Goal: Information Seeking & Learning: Find specific fact

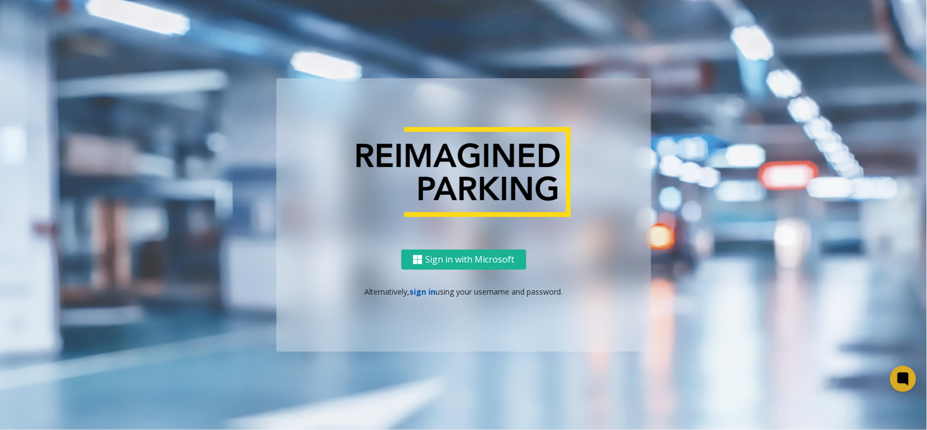
click at [429, 288] on link "sign in" at bounding box center [423, 291] width 26 height 10
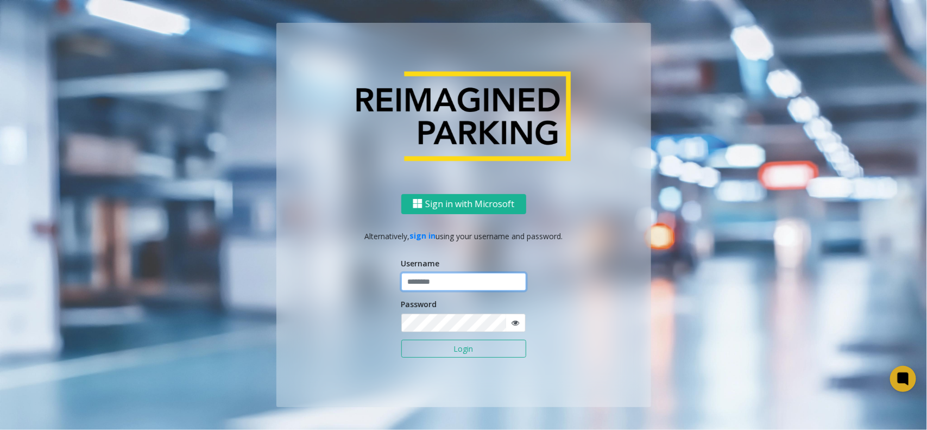
click at [436, 283] on input "text" at bounding box center [463, 282] width 125 height 18
type input "*********"
click at [401, 340] on button "Login" at bounding box center [463, 349] width 125 height 18
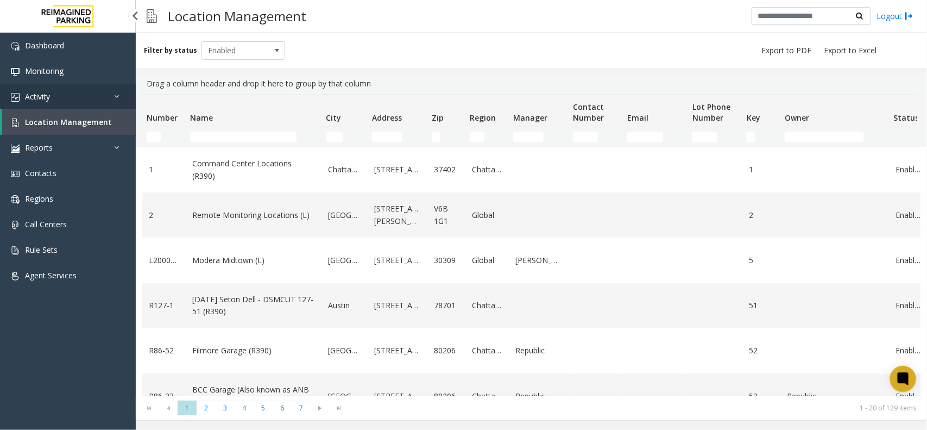
click at [104, 102] on link "Activity" at bounding box center [68, 97] width 136 height 26
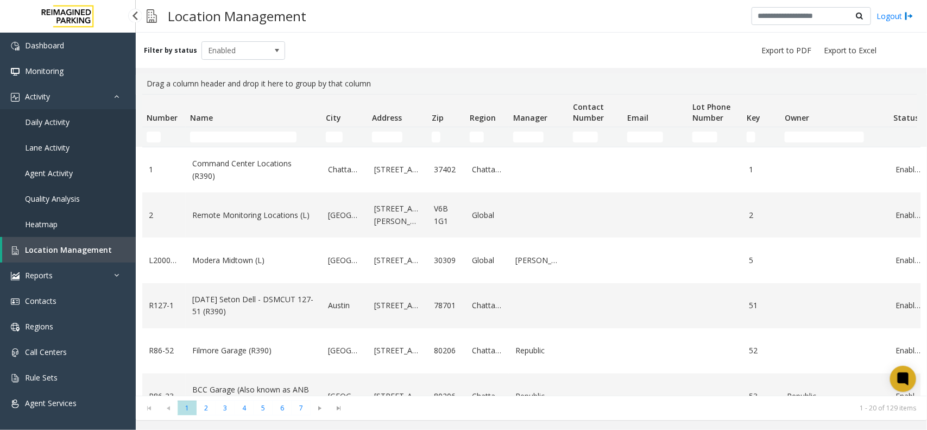
click at [63, 126] on link "Daily Activity" at bounding box center [68, 122] width 136 height 26
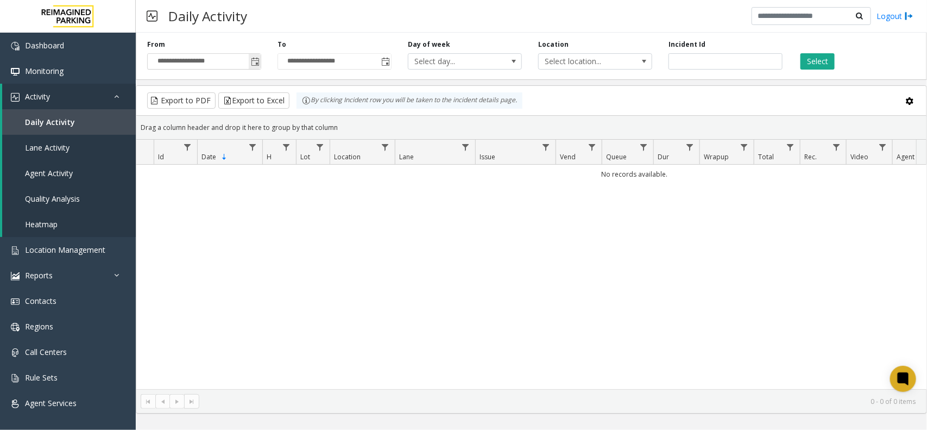
click at [258, 64] on span "Toggle popup" at bounding box center [255, 62] width 9 height 9
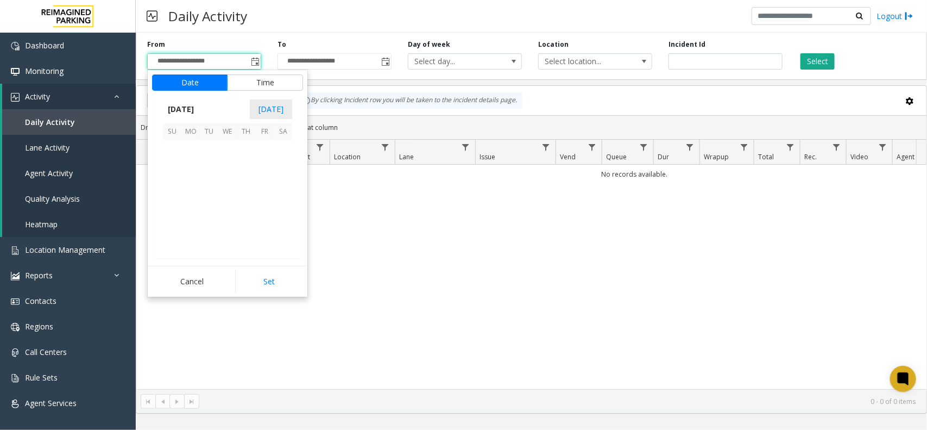
scroll to position [194769, 0]
click at [247, 208] on span "21" at bounding box center [246, 205] width 18 height 18
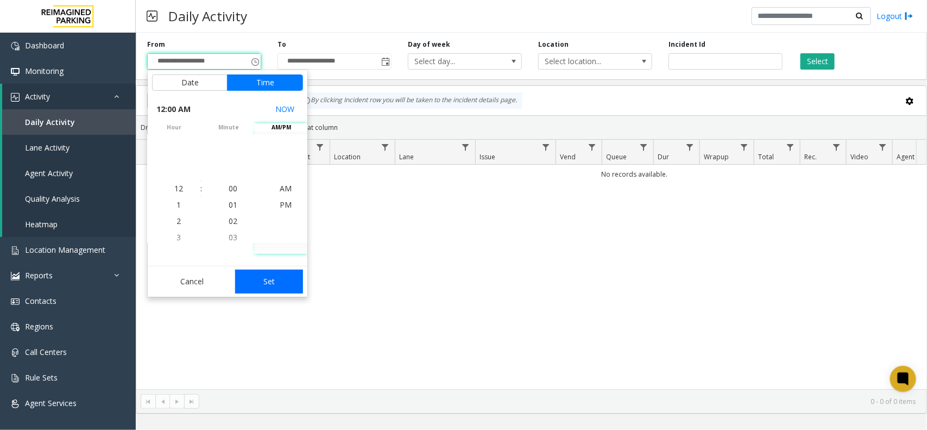
click at [292, 279] on button "Set" at bounding box center [269, 281] width 68 height 24
type input "**********"
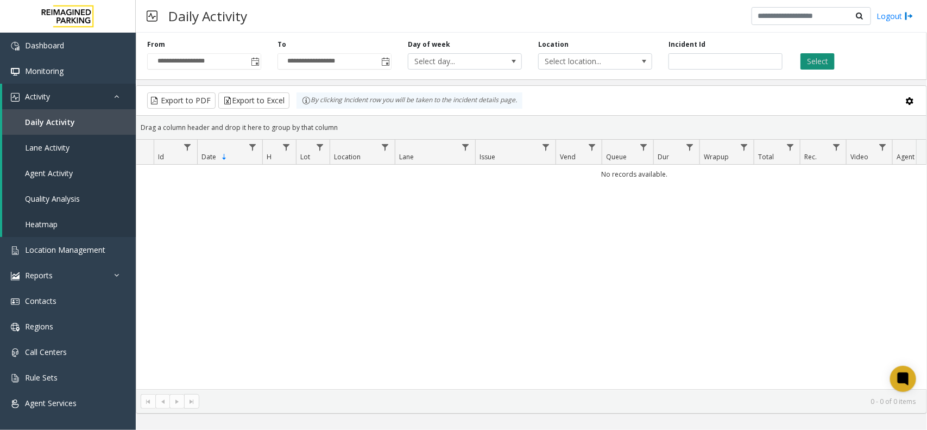
click at [824, 58] on button "Select" at bounding box center [818, 61] width 34 height 16
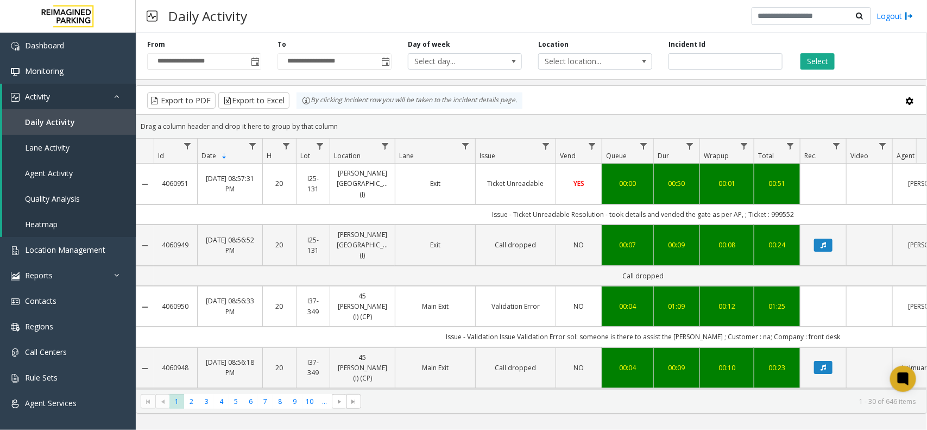
copy link "4060951"
drag, startPoint x: 191, startPoint y: 181, endPoint x: 485, endPoint y: 134, distance: 297.1
click at [485, 134] on kendo-grid "Export to PDF Export to Excel By clicking Incident row you will be taken to the…" at bounding box center [532, 249] width 792 height 328
click at [576, 104] on div "Export to PDF Export to Excel By clicking Incident row you will be taken to the…" at bounding box center [532, 100] width 772 height 16
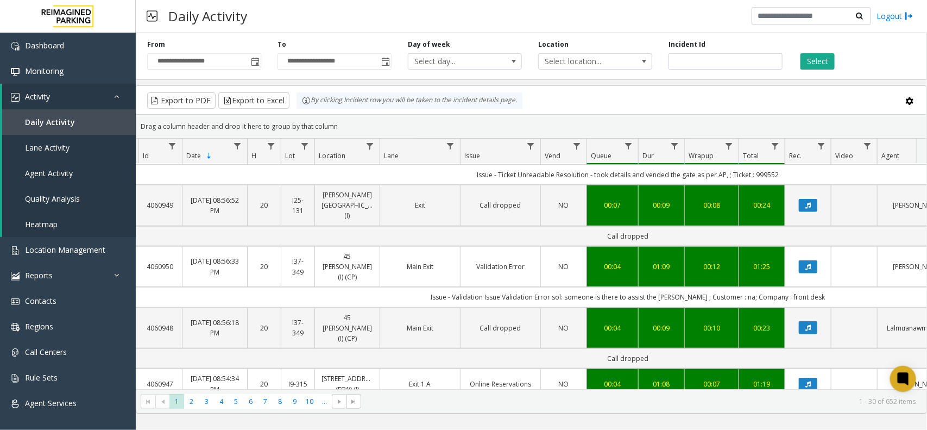
scroll to position [475, 15]
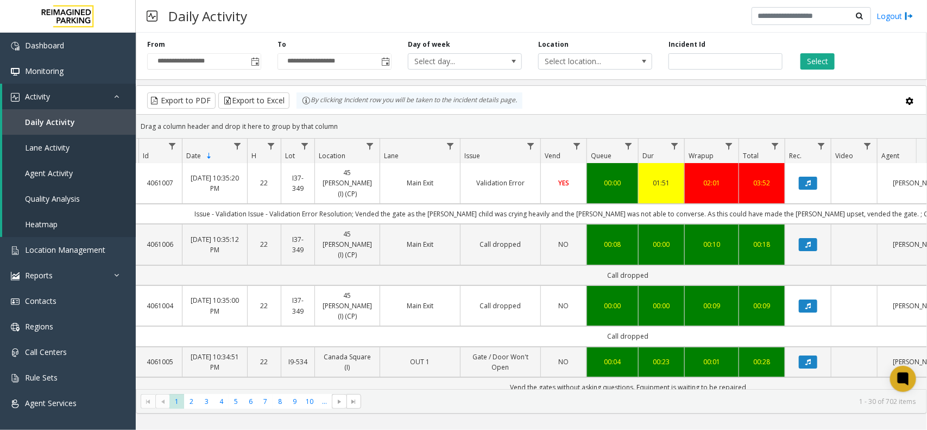
scroll to position [0, 15]
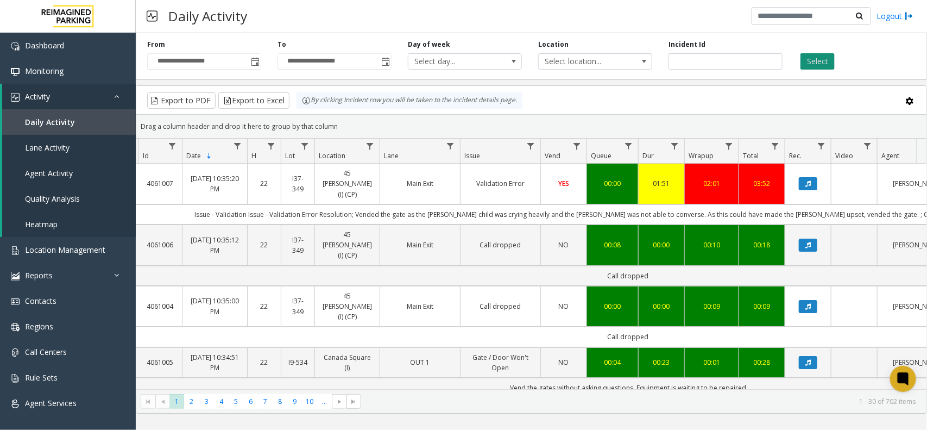
click at [818, 64] on button "Select" at bounding box center [818, 61] width 34 height 16
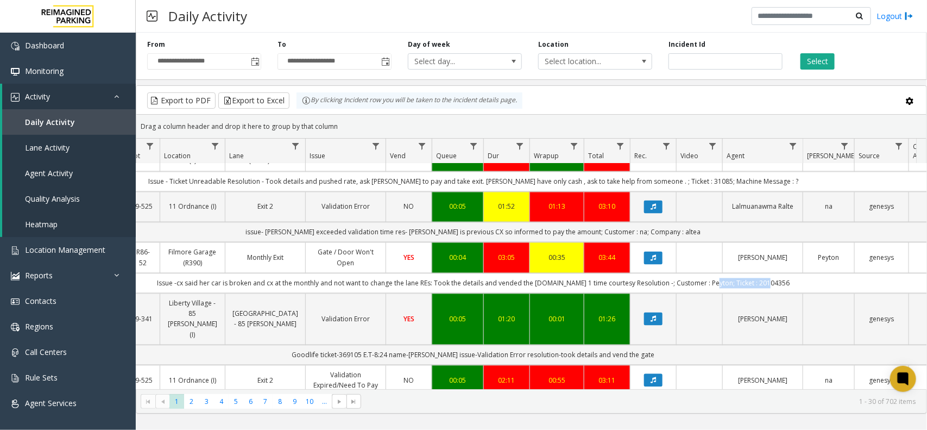
scroll to position [0, 216]
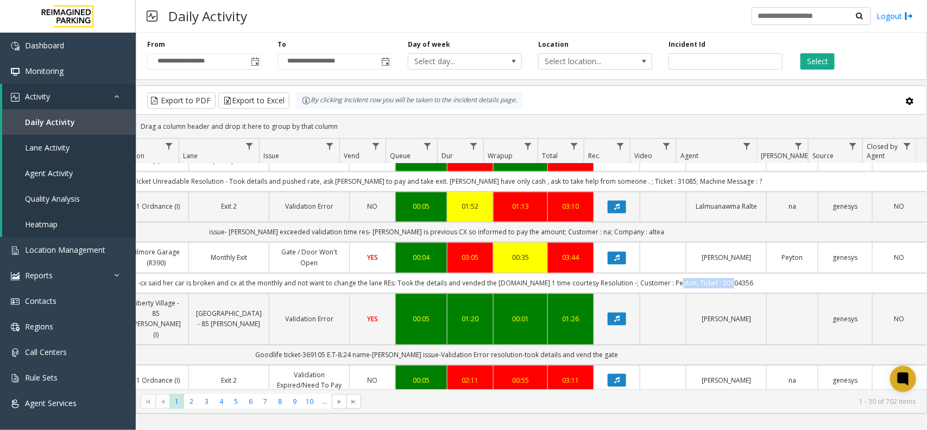
drag, startPoint x: 873, startPoint y: 218, endPoint x: 915, endPoint y: 223, distance: 42.6
click at [915, 273] on td "Issue -cx said her car is broken and cx at the monthly and not want to change t…" at bounding box center [437, 283] width 980 height 20
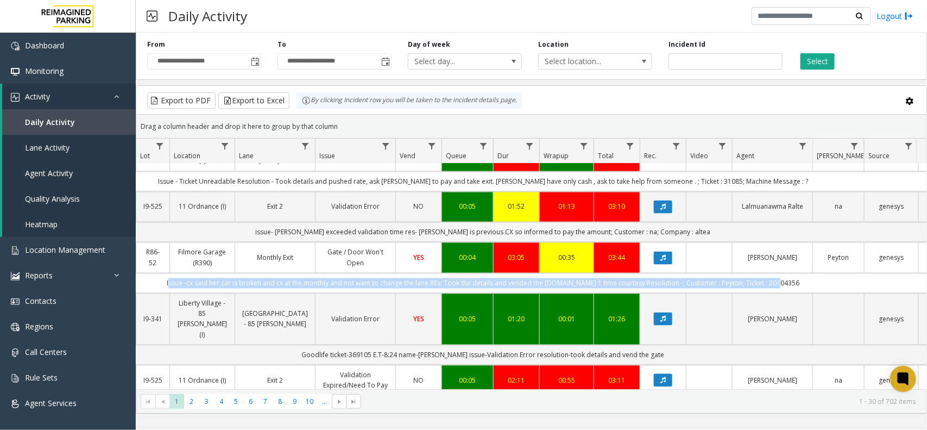
scroll to position [0, 144]
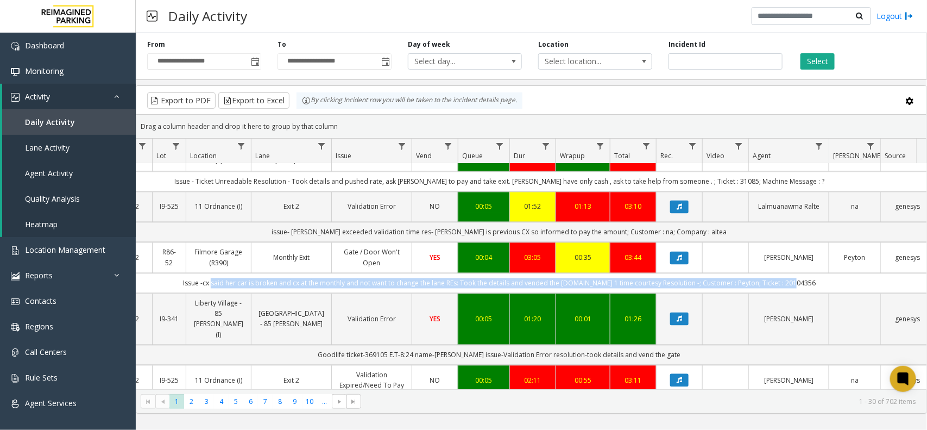
drag, startPoint x: 915, startPoint y: 223, endPoint x: 226, endPoint y: 223, distance: 689.4
click at [226, 273] on td "Issue -cx said her car is broken and cx at the monthly and not want to change t…" at bounding box center [500, 283] width 980 height 20
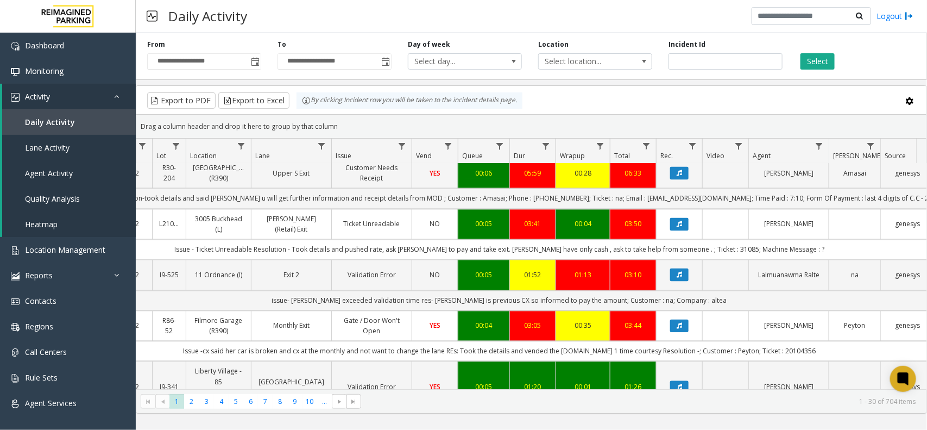
scroll to position [1019, 144]
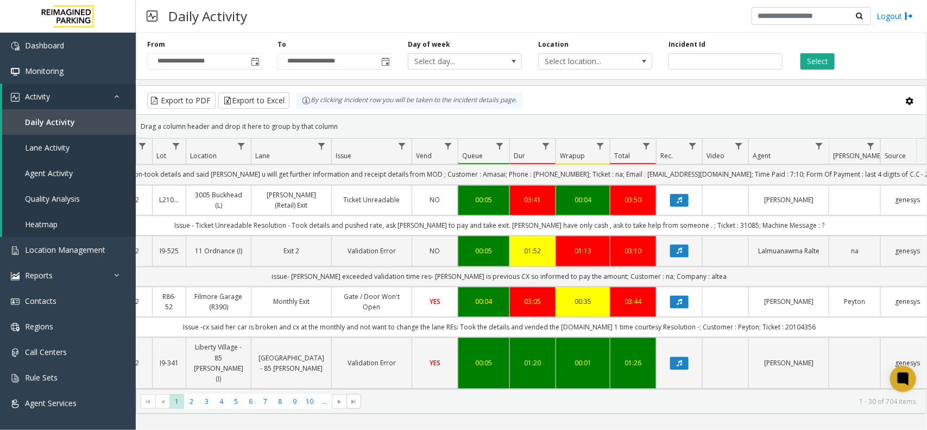
click at [729, 317] on td "Issue -cx said her car is broken and cx at the monthly and not want to change t…" at bounding box center [500, 327] width 980 height 20
copy td "Peyton"
click at [786, 317] on td "Issue -cx said her car is broken and cx at the monthly and not want to change t…" at bounding box center [500, 327] width 980 height 20
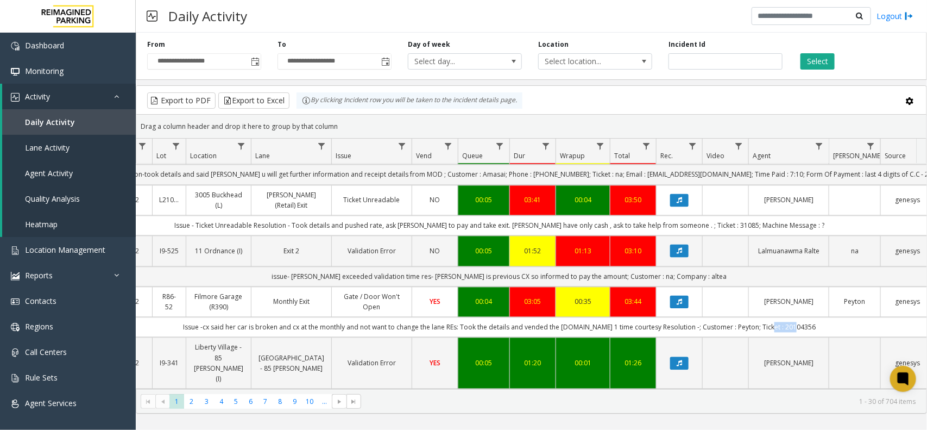
copy td "20104356"
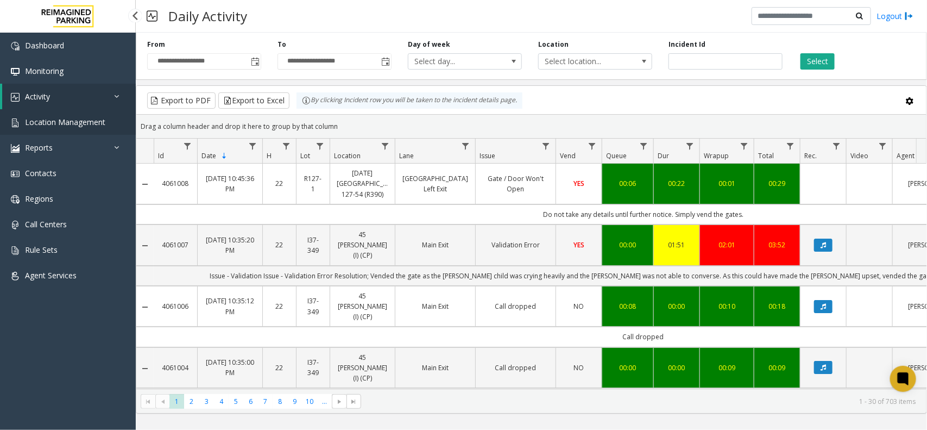
click at [113, 130] on link "Location Management" at bounding box center [68, 122] width 136 height 26
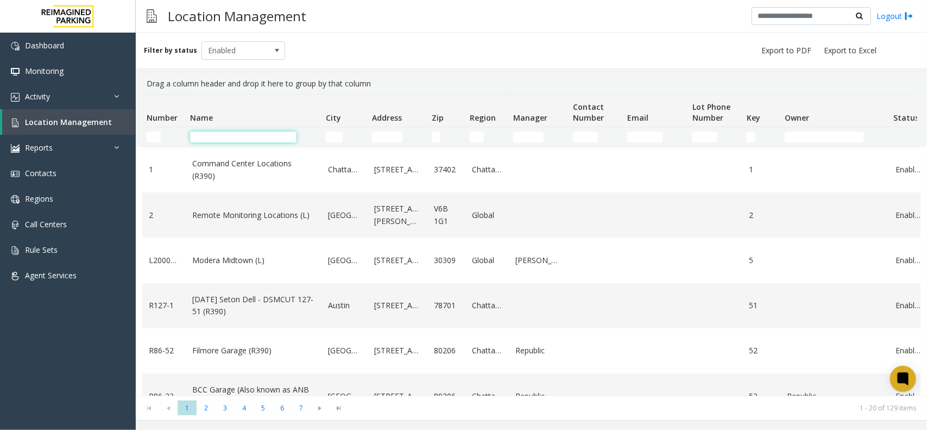
click at [253, 141] on input "Name Filter" at bounding box center [243, 136] width 106 height 11
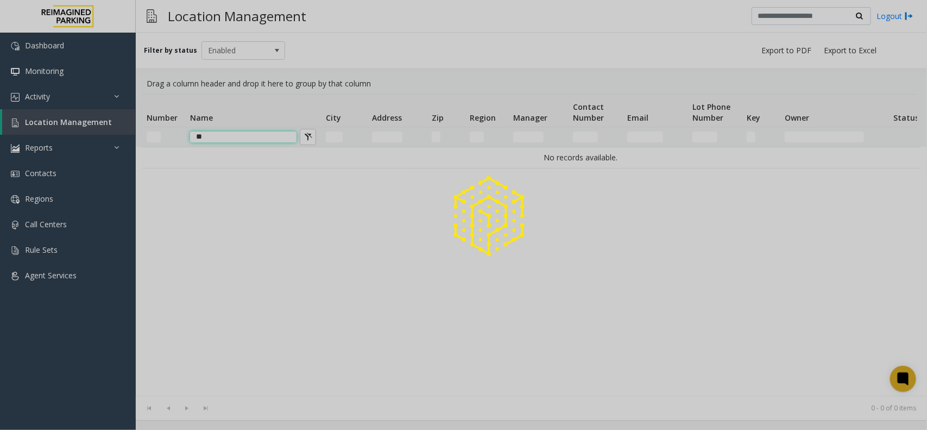
type input "*"
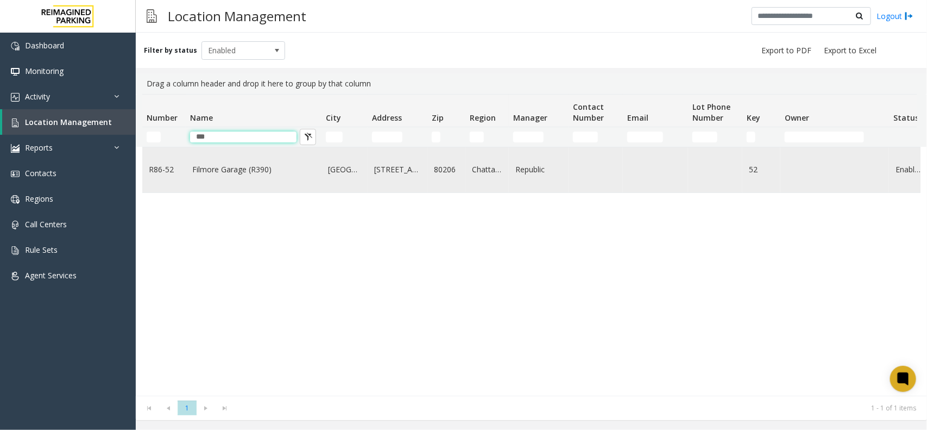
type input "***"
click at [272, 173] on link "Filmore Garage (R390)" at bounding box center [253, 170] width 123 height 12
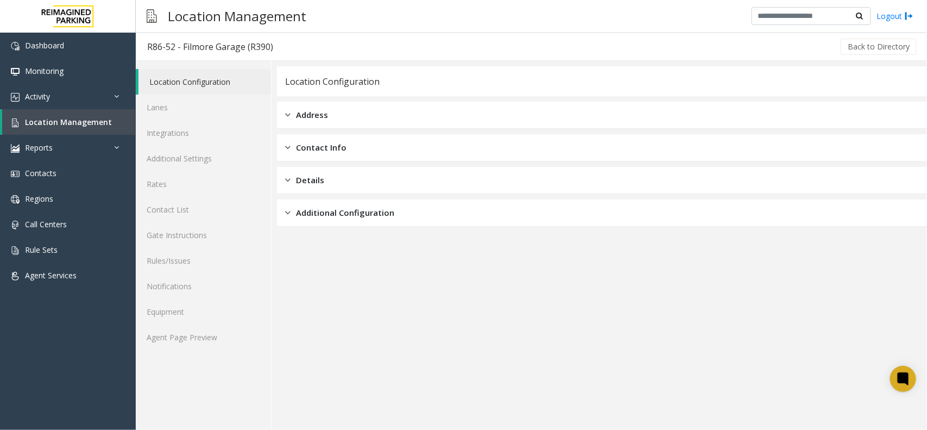
click at [218, 356] on div "Location Configuration Lanes Integrations Additional Settings Rates Contact Lis…" at bounding box center [204, 245] width 136 height 369
click at [221, 347] on link "Agent Page Preview" at bounding box center [203, 337] width 135 height 26
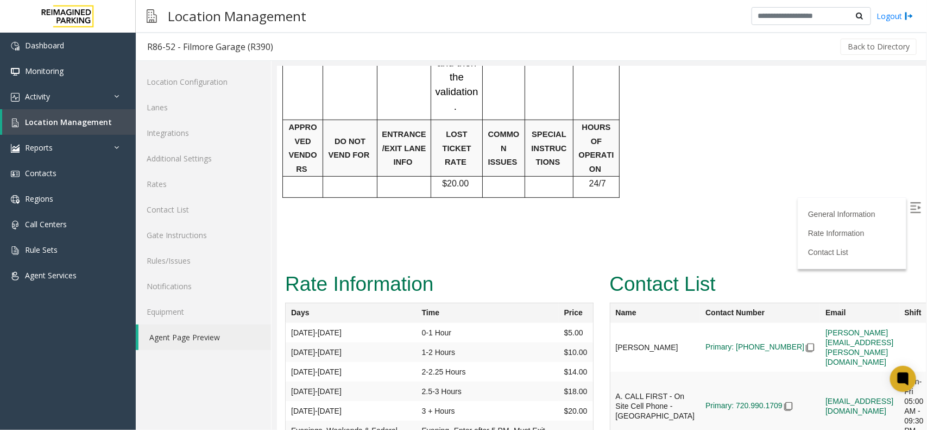
scroll to position [2036, 0]
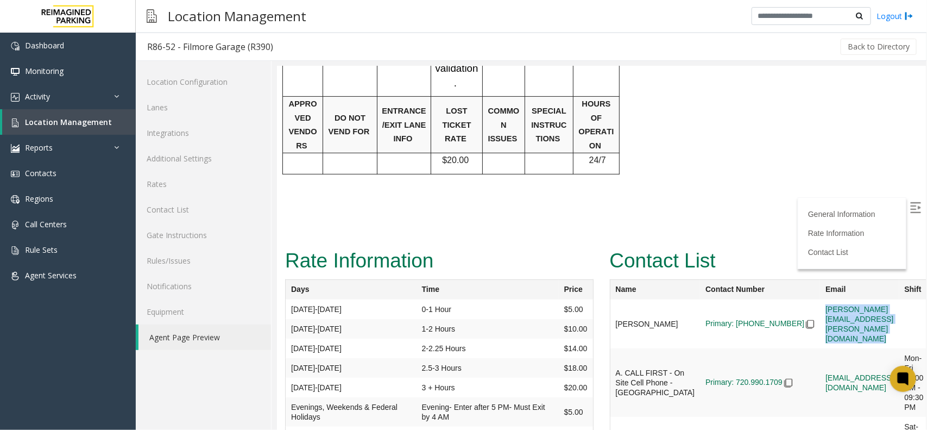
drag, startPoint x: 901, startPoint y: 98, endPoint x: 741, endPoint y: 99, distance: 160.3
click at [741, 299] on tr "Brendan Bengle Primary: 720-675-7589 Brendan.Bengle@reimaginedparking.com" at bounding box center [769, 323] width 319 height 49
copy tr "Brendan.Bengle@reimaginedparking.com"
click at [798, 47] on div "Back to Directory" at bounding box center [601, 46] width 635 height 27
drag, startPoint x: 289, startPoint y: 47, endPoint x: 139, endPoint y: 41, distance: 150.1
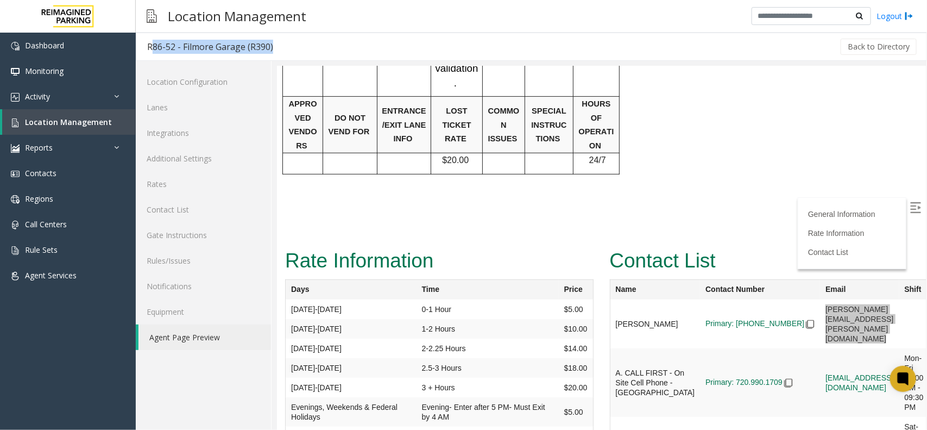
click at [139, 41] on div "R86-52 - Filmore Garage (R390) Back to Directory" at bounding box center [532, 47] width 792 height 28
copy div "R86-52 - Filmore Garage (R390)"
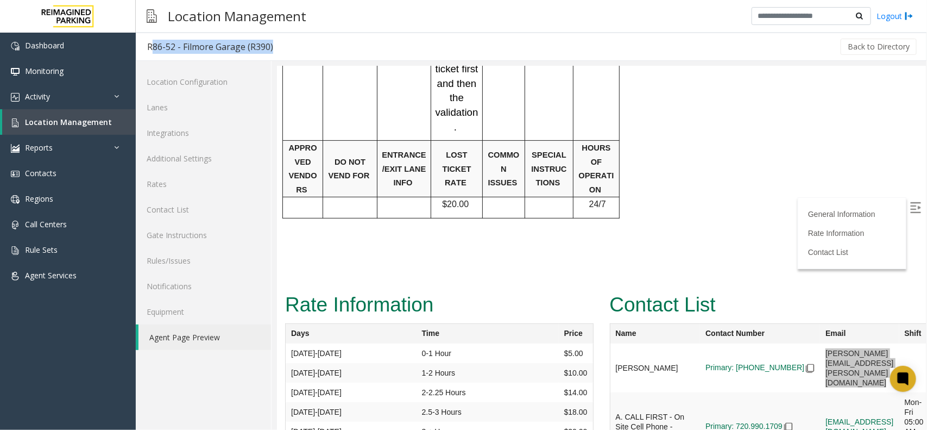
scroll to position [1968, 0]
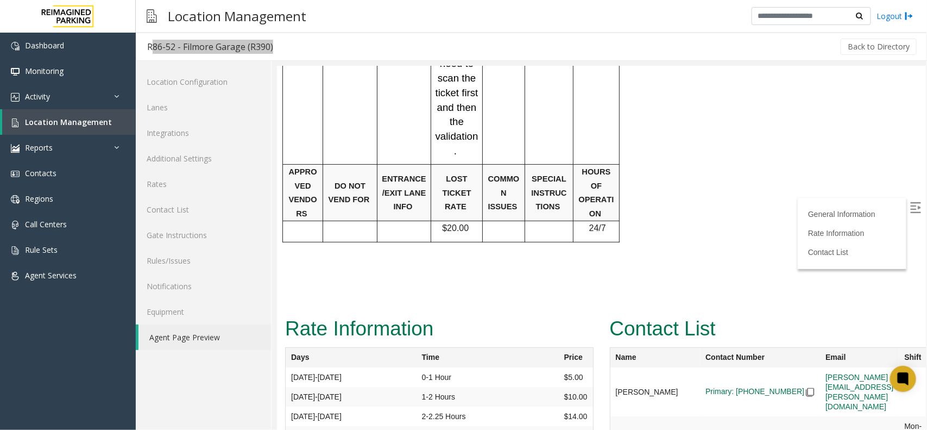
drag, startPoint x: 681, startPoint y: 233, endPoint x: 730, endPoint y: 231, distance: 48.9
click at [730, 367] on td "Primary: 720.990.1709" at bounding box center [760, 391] width 120 height 49
click at [723, 367] on td "Primary: 720.990.1709" at bounding box center [760, 391] width 120 height 49
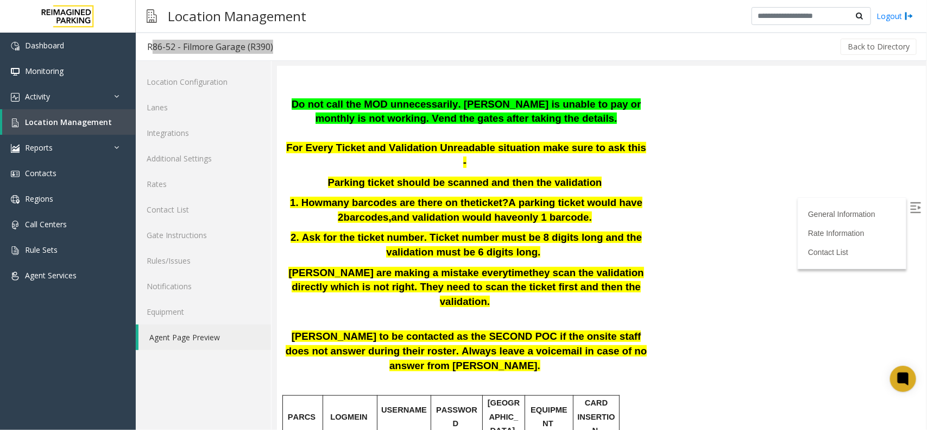
scroll to position [204, 0]
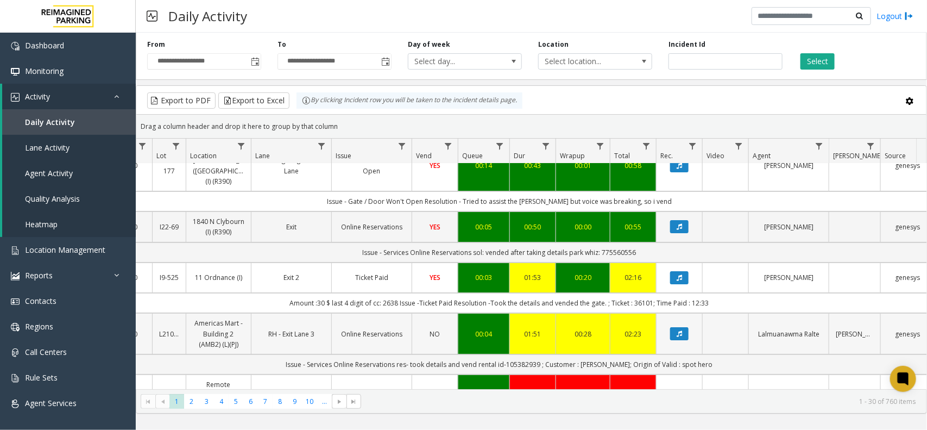
scroll to position [0, 144]
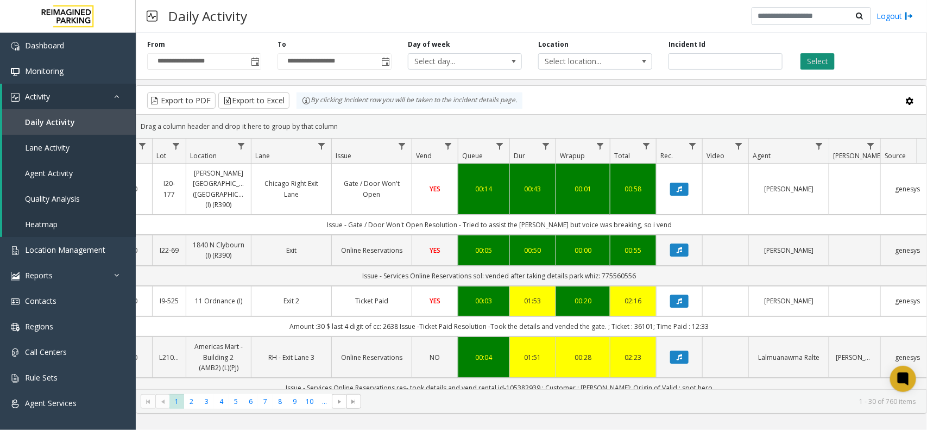
click at [826, 60] on button "Select" at bounding box center [818, 61] width 34 height 16
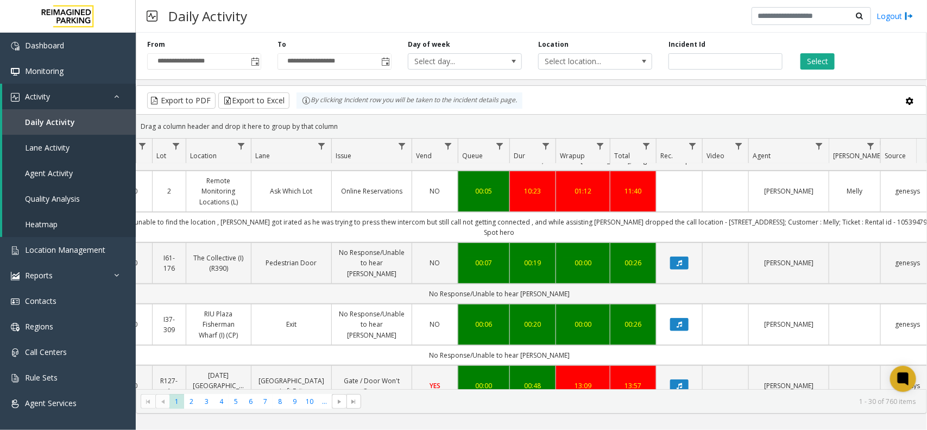
scroll to position [204, 144]
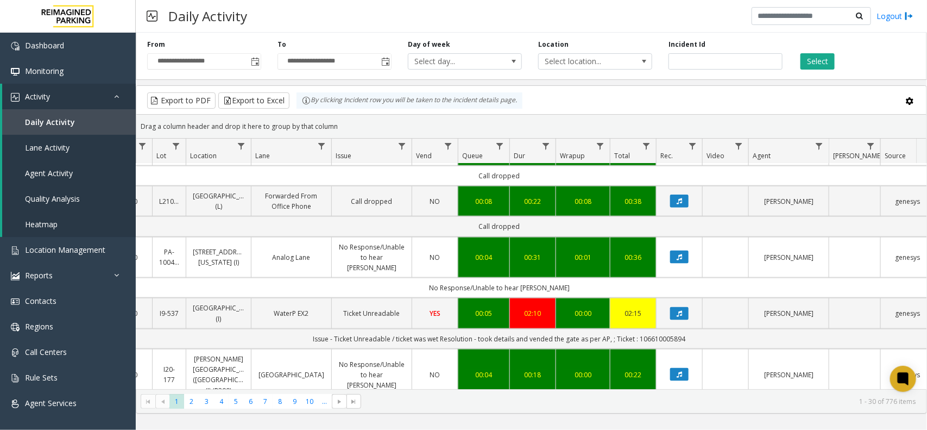
scroll to position [679, 144]
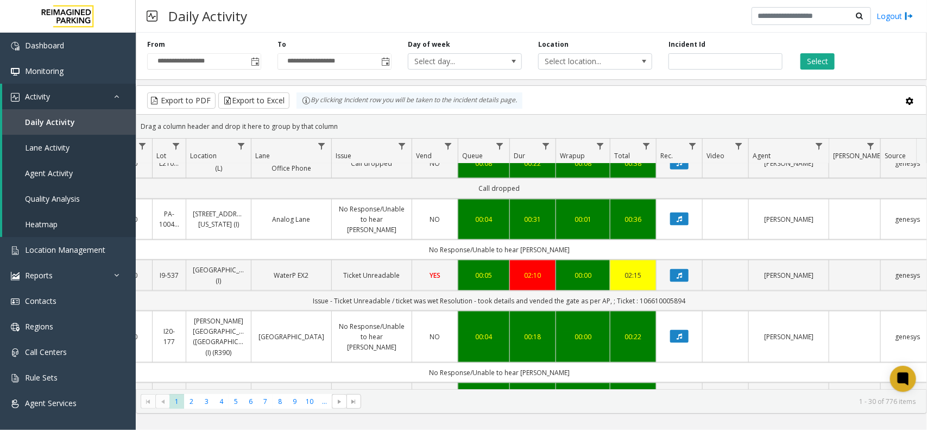
drag, startPoint x: 685, startPoint y: 246, endPoint x: 632, endPoint y: 240, distance: 53.5
click at [636, 291] on td "Issue - Ticket Unreadable / ticket was wet Resolution - took details and vended…" at bounding box center [500, 301] width 980 height 20
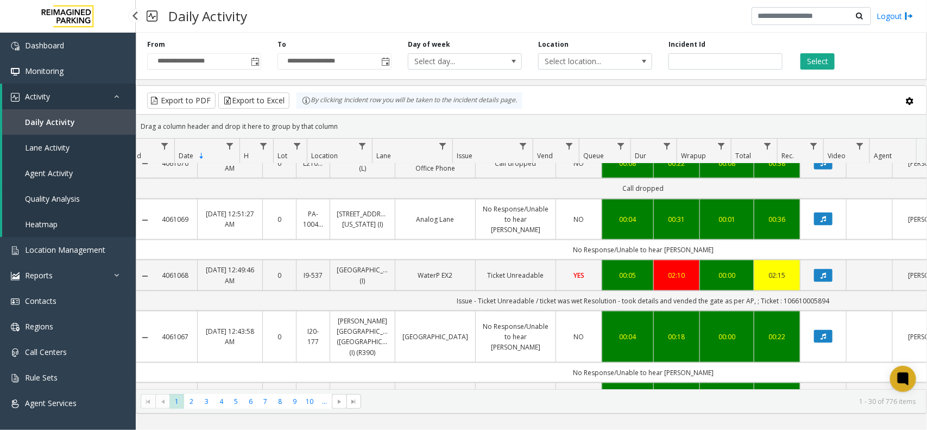
scroll to position [0, 0]
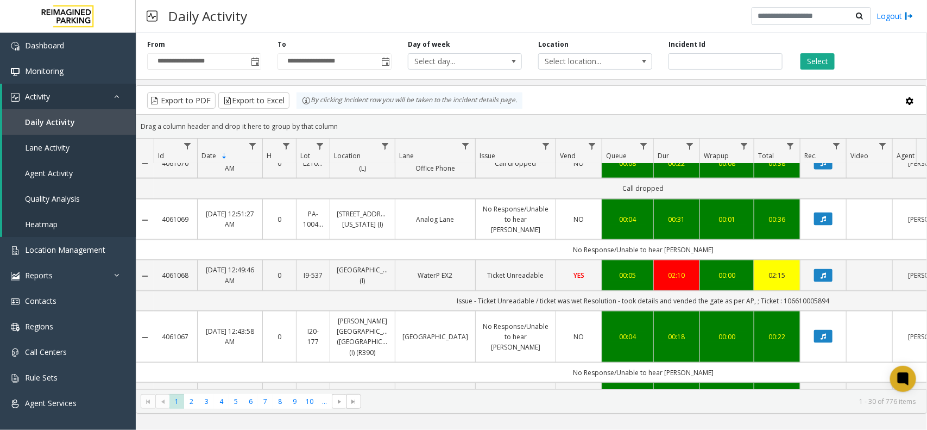
drag, startPoint x: 496, startPoint y: 229, endPoint x: 845, endPoint y: 256, distance: 349.8
click at [845, 256] on tbody "4061081 Aug 22, 2025 02:00:50 AM 2 I37-314 Bei Hotel - HICC (I) (CP) Entrance G…" at bounding box center [634, 402] width 997 height 1837
click at [845, 291] on td "Issue - Ticket Unreadable / ticket was wet Resolution - took details and vended…" at bounding box center [644, 301] width 980 height 20
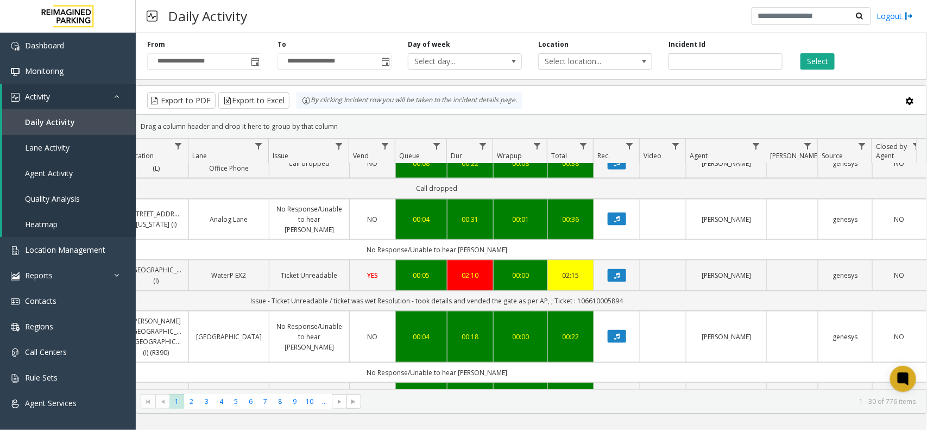
scroll to position [0, 216]
drag, startPoint x: 846, startPoint y: 242, endPoint x: 263, endPoint y: 237, distance: 582.4
click at [273, 291] on td "Issue - Ticket Unreadable / ticket was wet Resolution - took details and vended…" at bounding box center [437, 301] width 980 height 20
click at [242, 291] on td "Issue - Ticket Unreadable / ticket was wet Resolution - took details and vended…" at bounding box center [437, 301] width 980 height 20
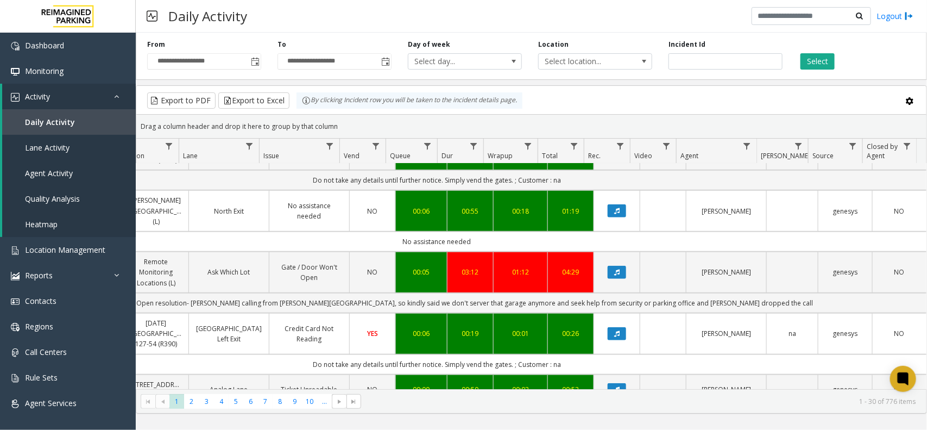
scroll to position [340, 216]
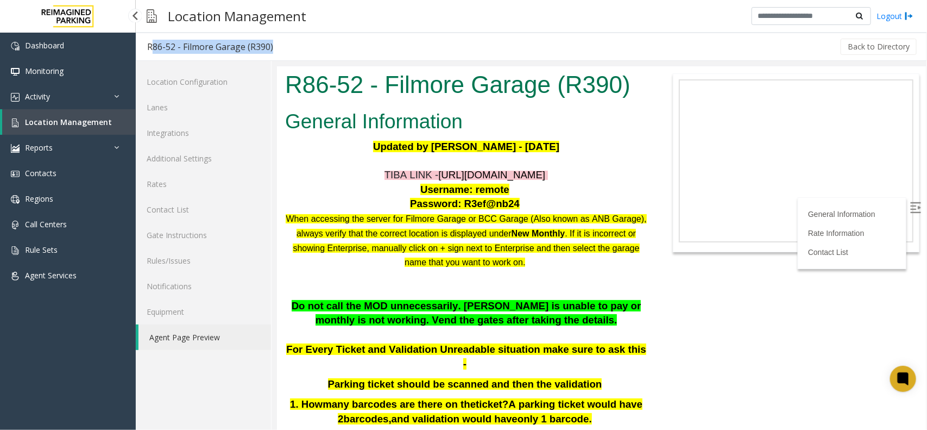
scroll to position [204, 0]
